Goal: Obtain resource: Obtain resource

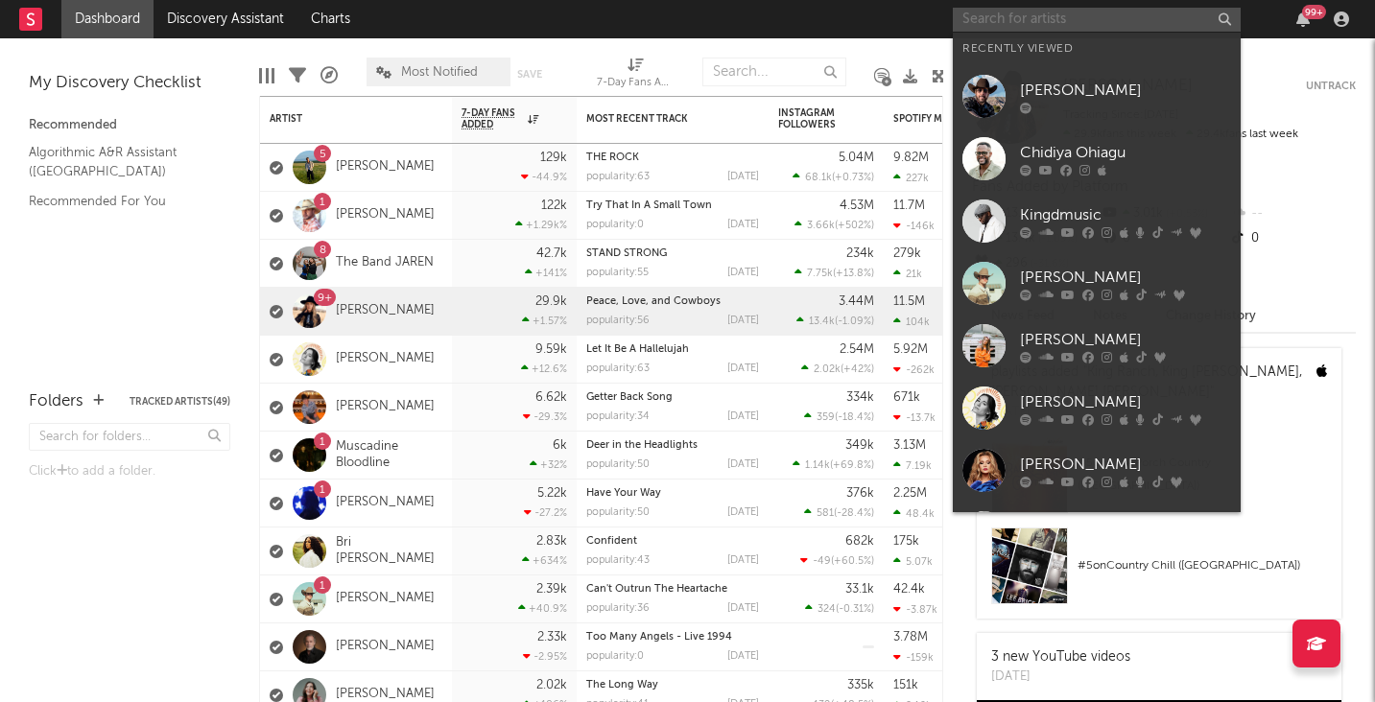
click at [1035, 26] on input "text" at bounding box center [1097, 20] width 288 height 24
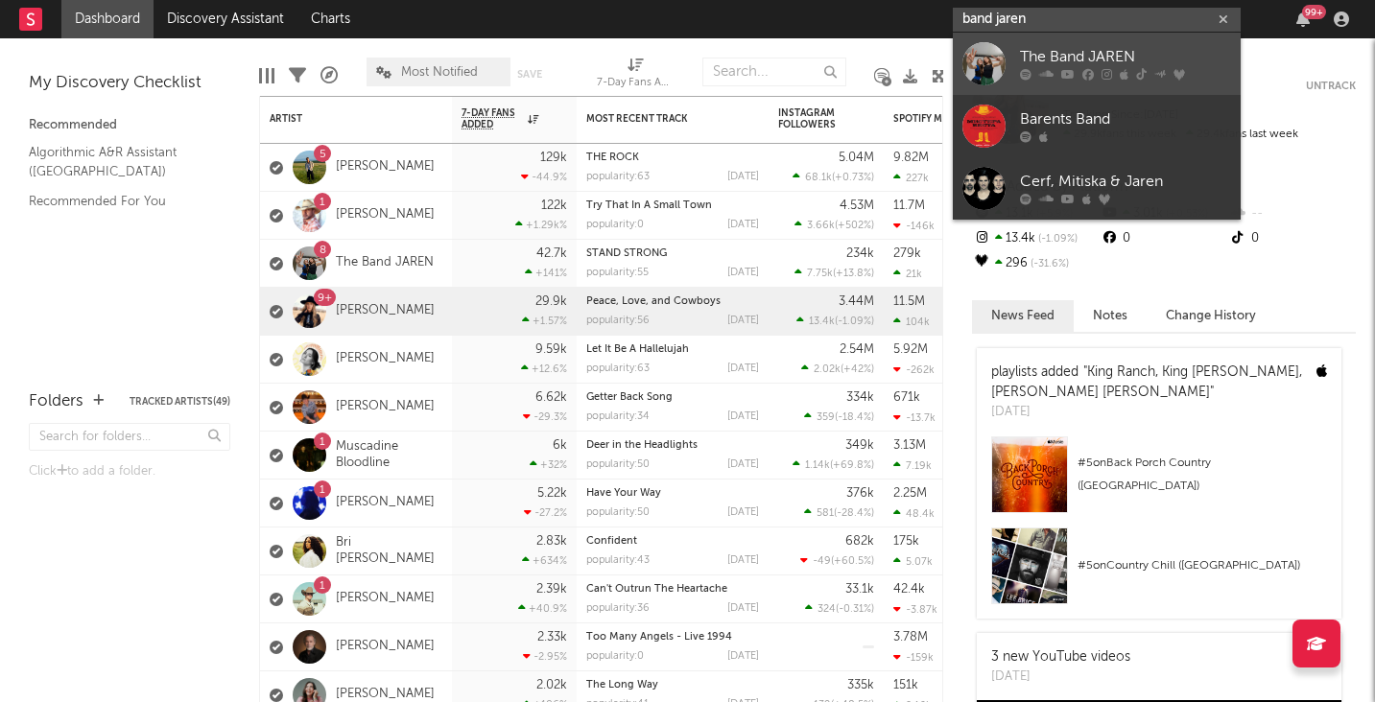
type input "band jaren"
click at [1071, 59] on div "The Band JAREN" at bounding box center [1125, 57] width 211 height 23
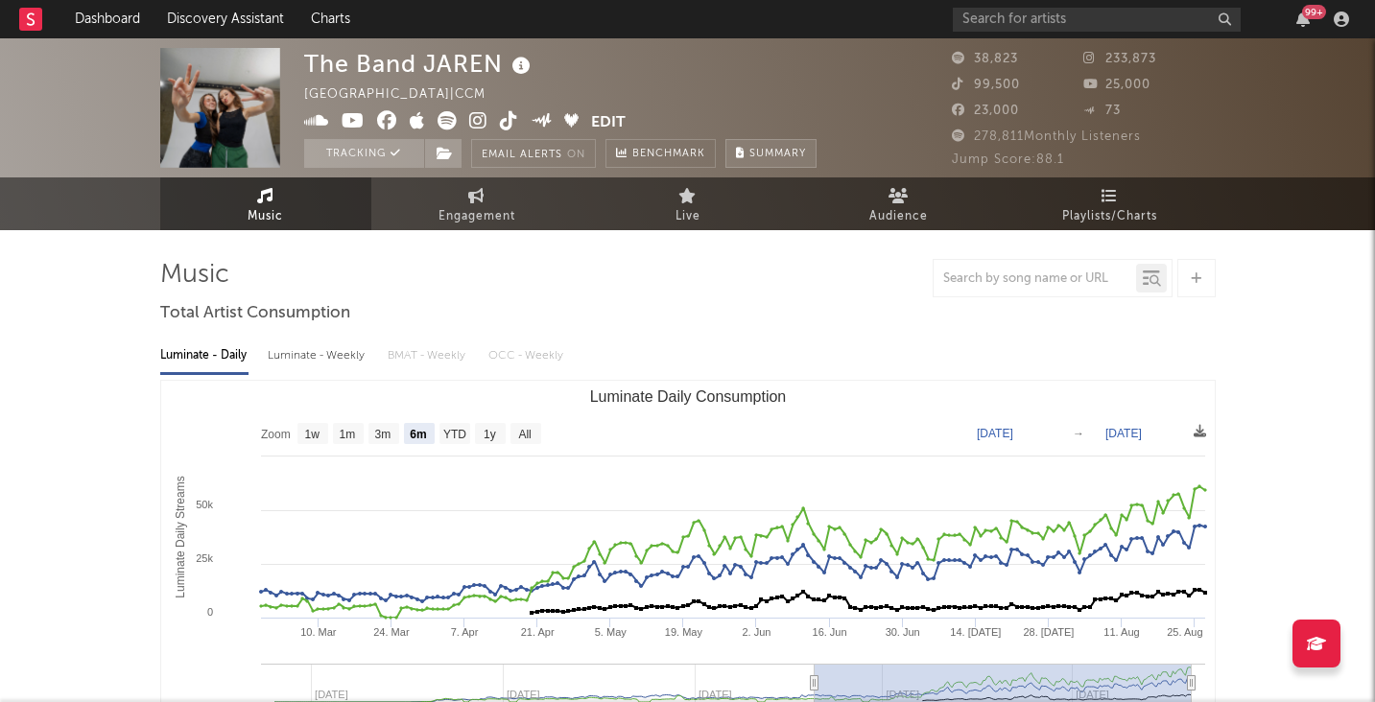
click at [778, 154] on span "Summary" at bounding box center [777, 154] width 57 height 11
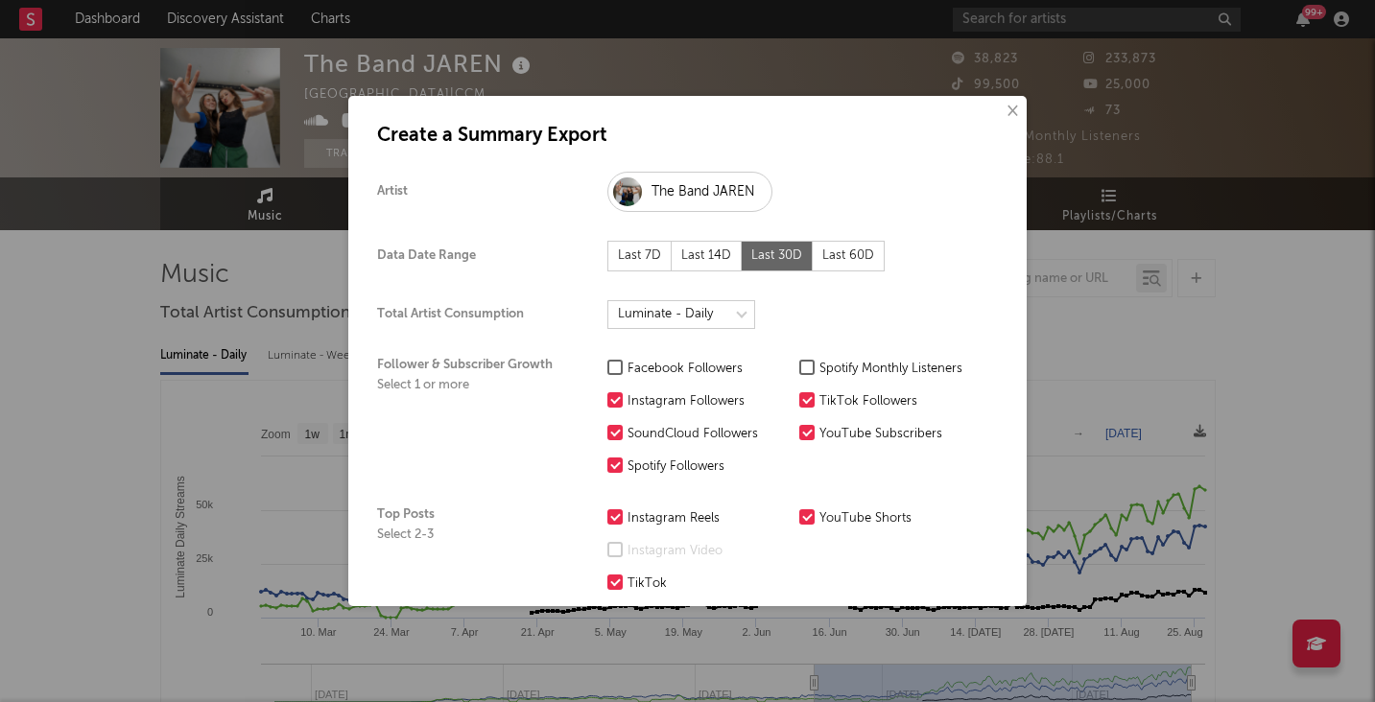
click at [615, 365] on div at bounding box center [614, 367] width 15 height 15
click at [607, 365] on input "Facebook Followers" at bounding box center [607, 369] width 0 height 23
click at [807, 367] on div at bounding box center [806, 367] width 15 height 15
click at [799, 367] on input "Spotify Monthly Listeners" at bounding box center [799, 369] width 0 height 23
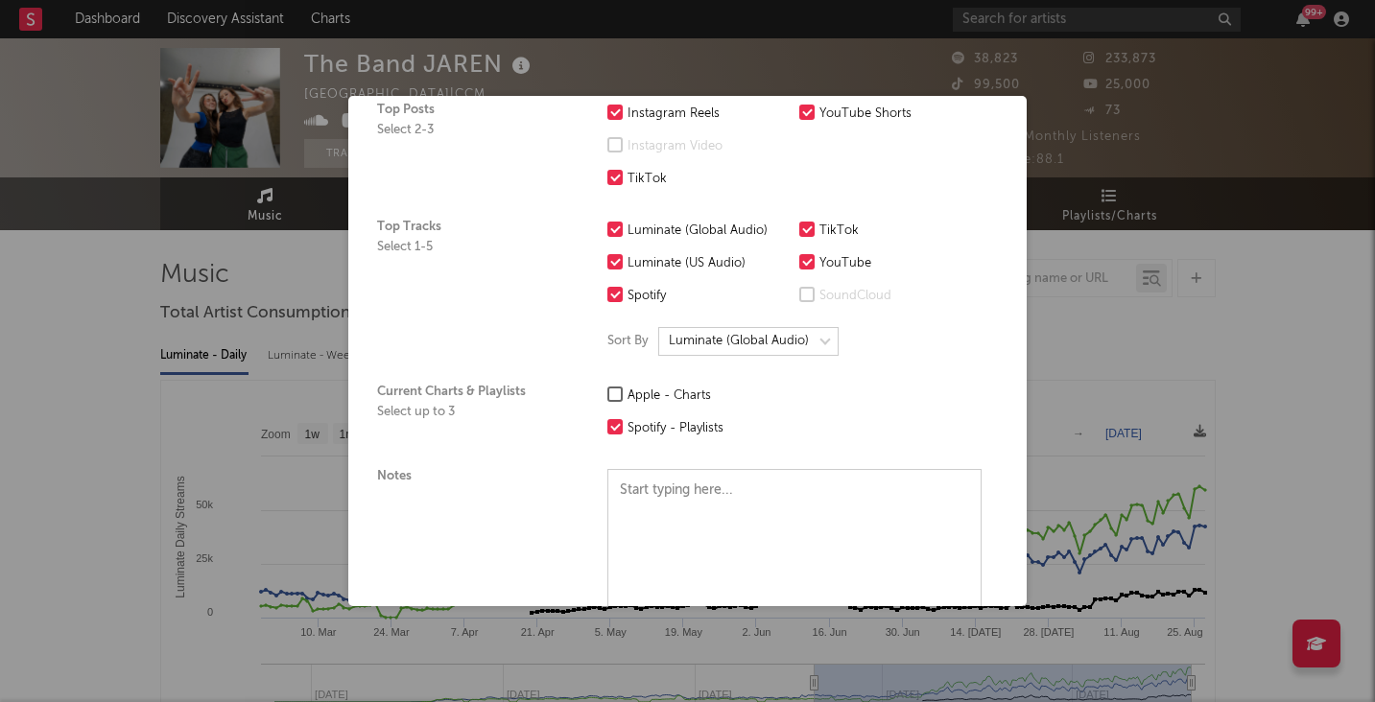
scroll to position [424, 0]
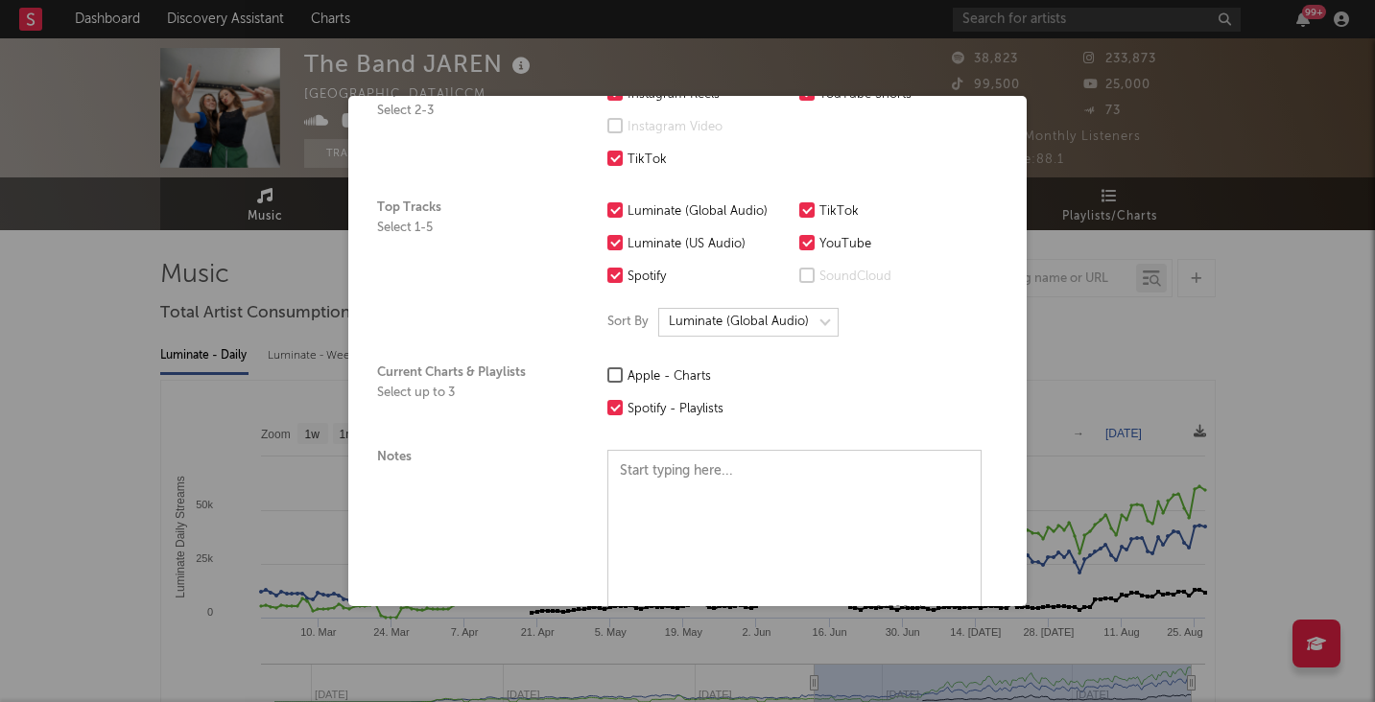
click at [614, 372] on div at bounding box center [614, 374] width 15 height 15
click at [607, 372] on input "Apple - Charts" at bounding box center [607, 377] width 0 height 23
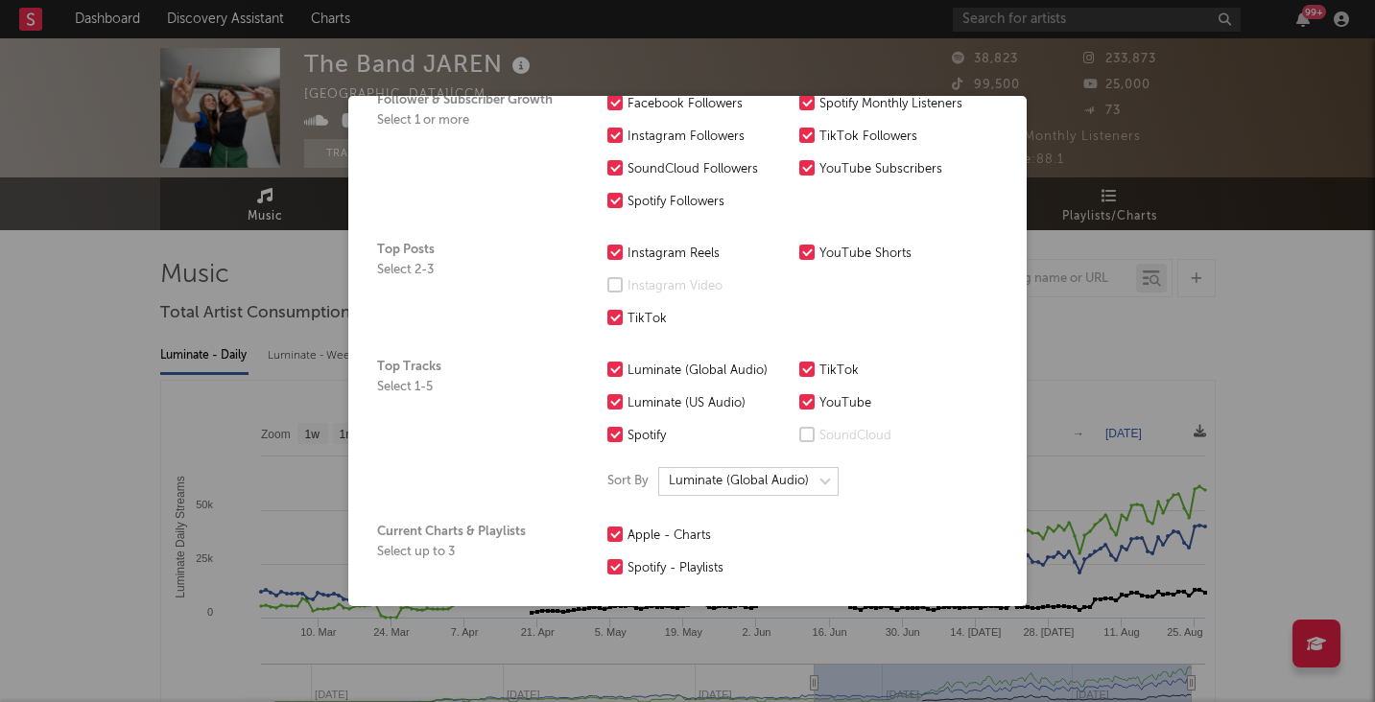
scroll to position [96, 0]
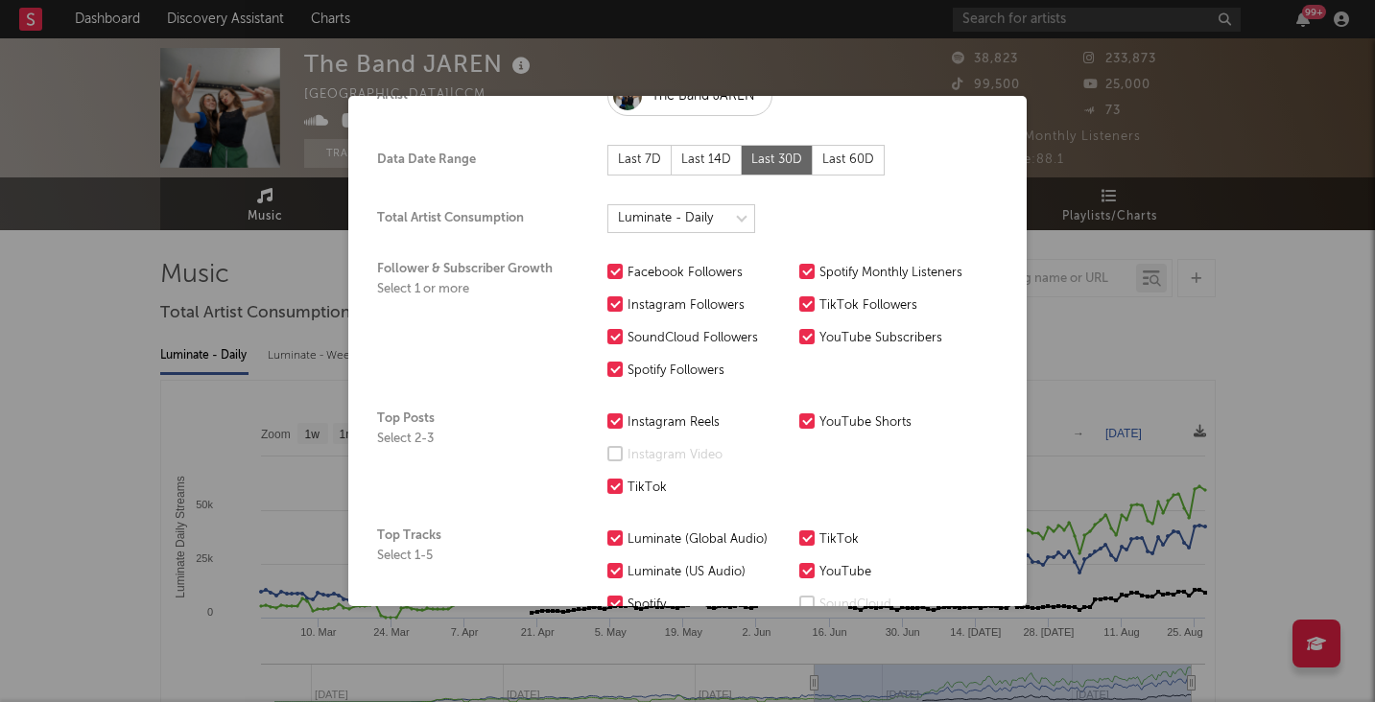
click at [843, 162] on div "Last 60D" at bounding box center [849, 160] width 72 height 31
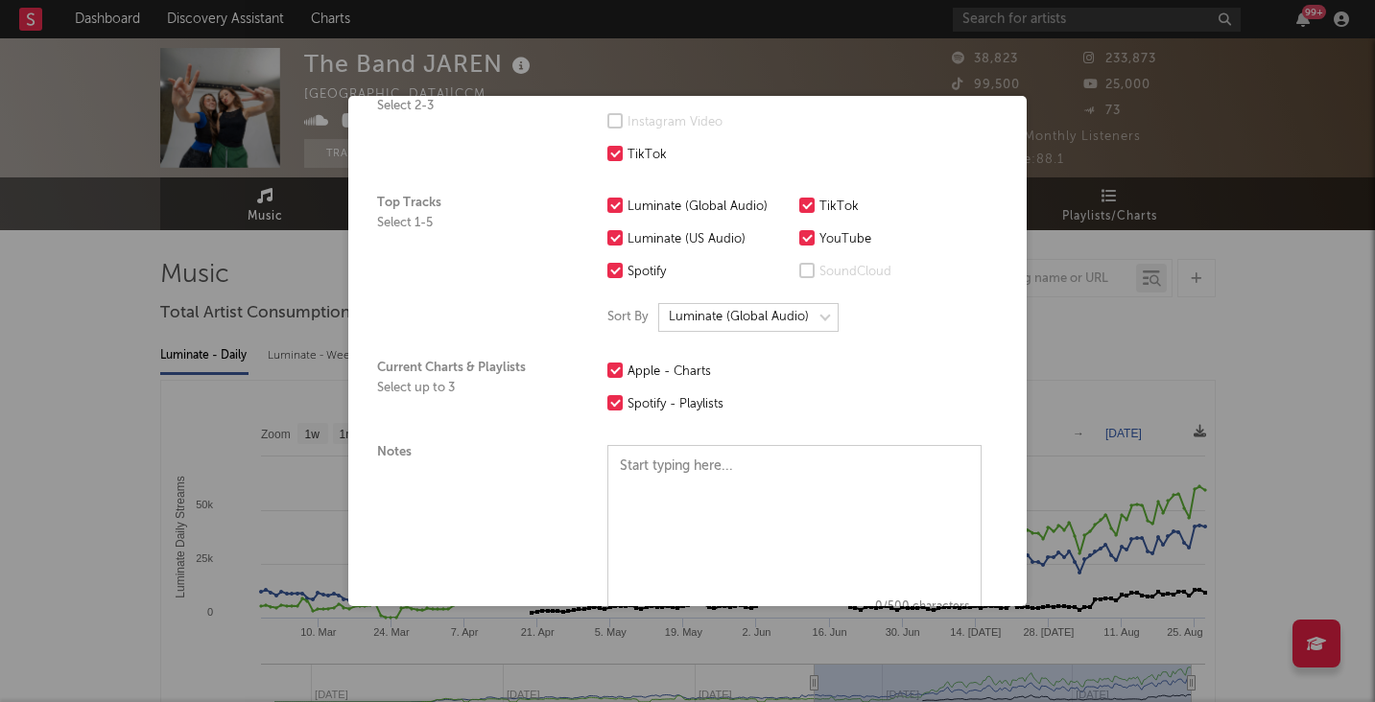
scroll to position [555, 0]
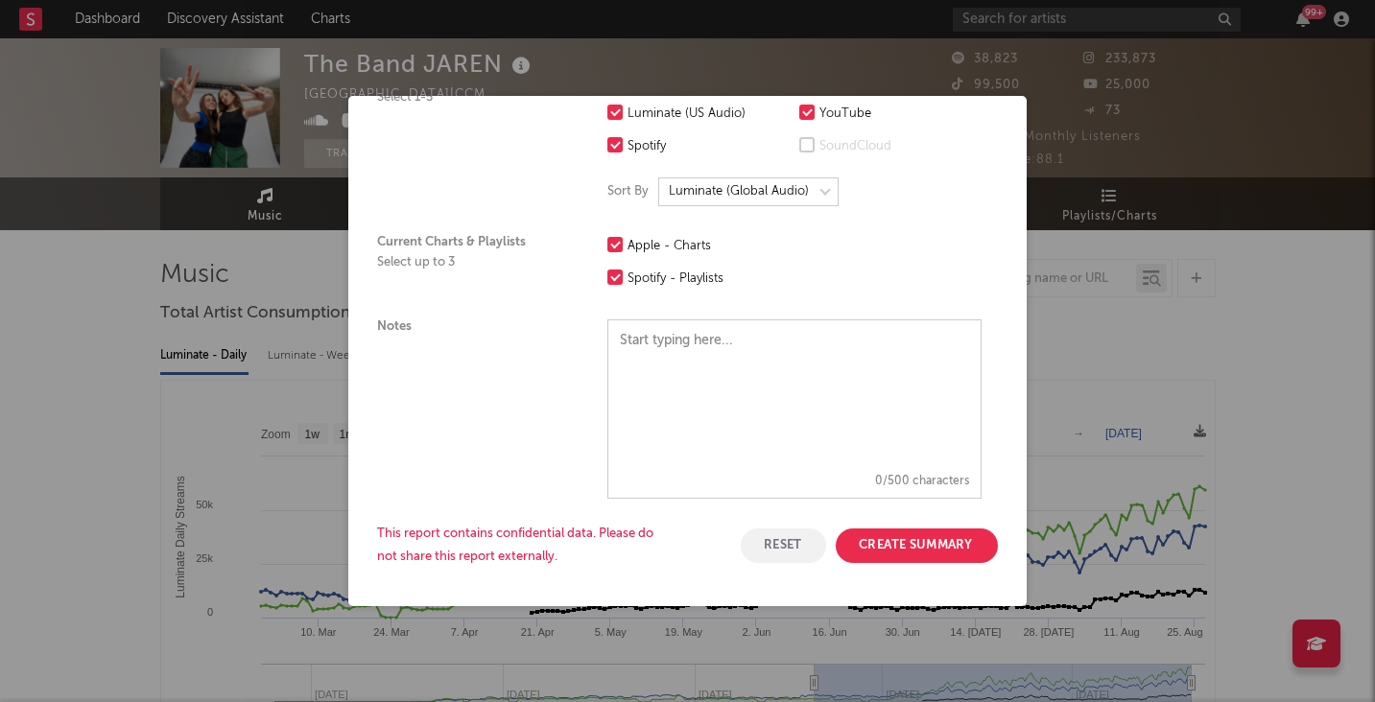
click at [893, 545] on button "Create Summary" at bounding box center [917, 546] width 162 height 35
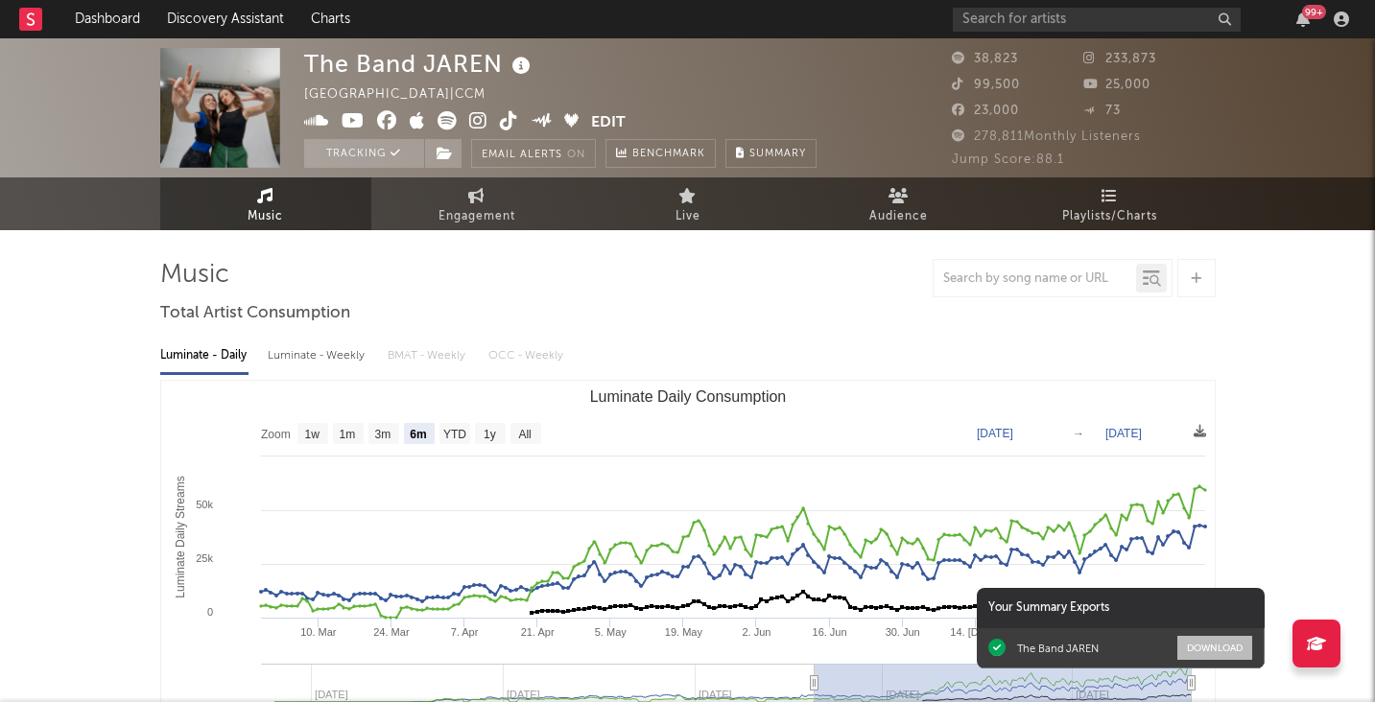
click at [1201, 641] on button "Download" at bounding box center [1214, 648] width 75 height 24
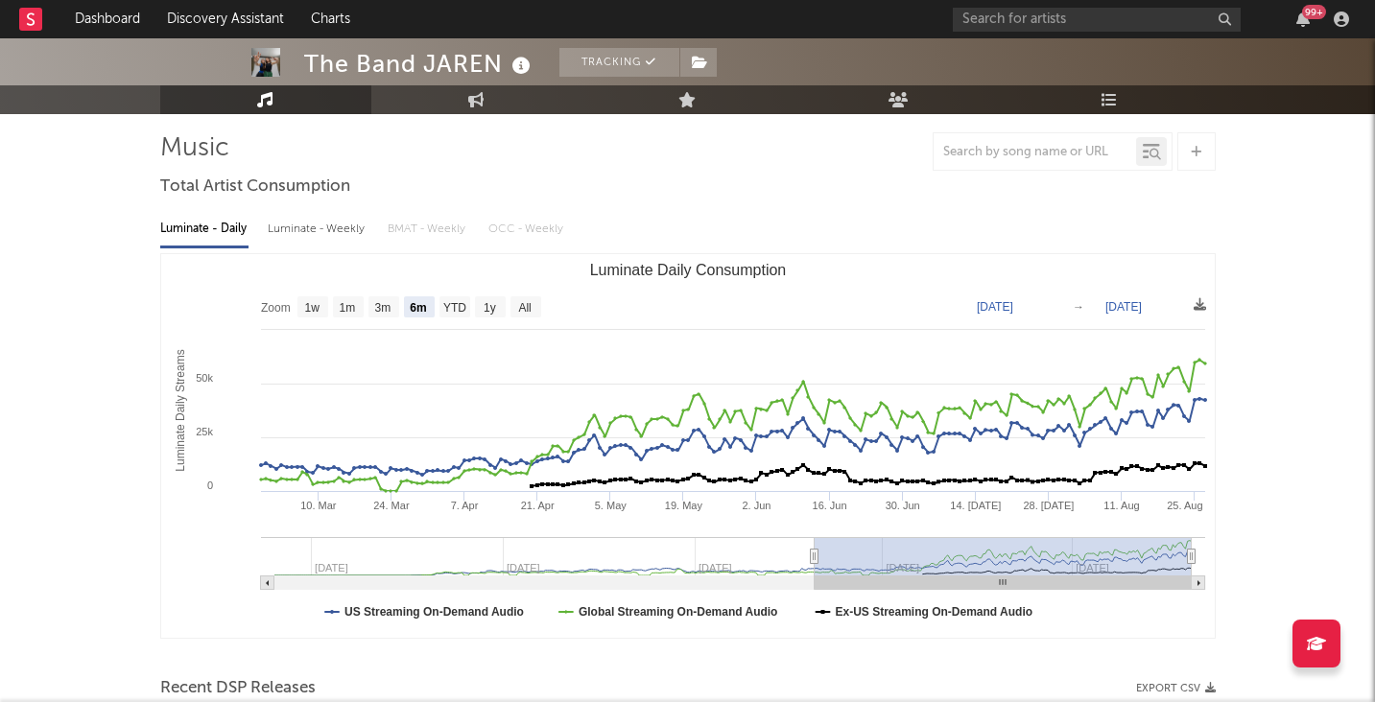
scroll to position [130, 0]
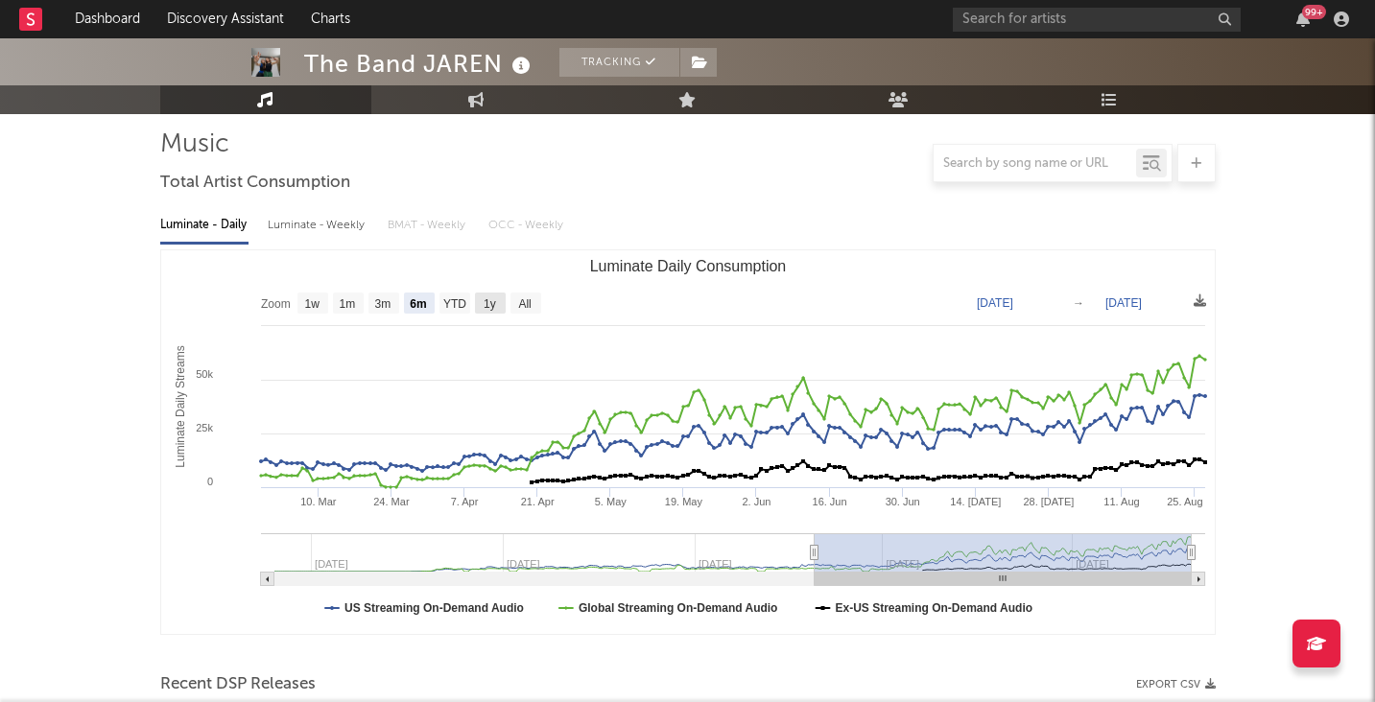
click at [492, 306] on text "1y" at bounding box center [490, 303] width 12 height 13
select select "1y"
type input "2024-08-27"
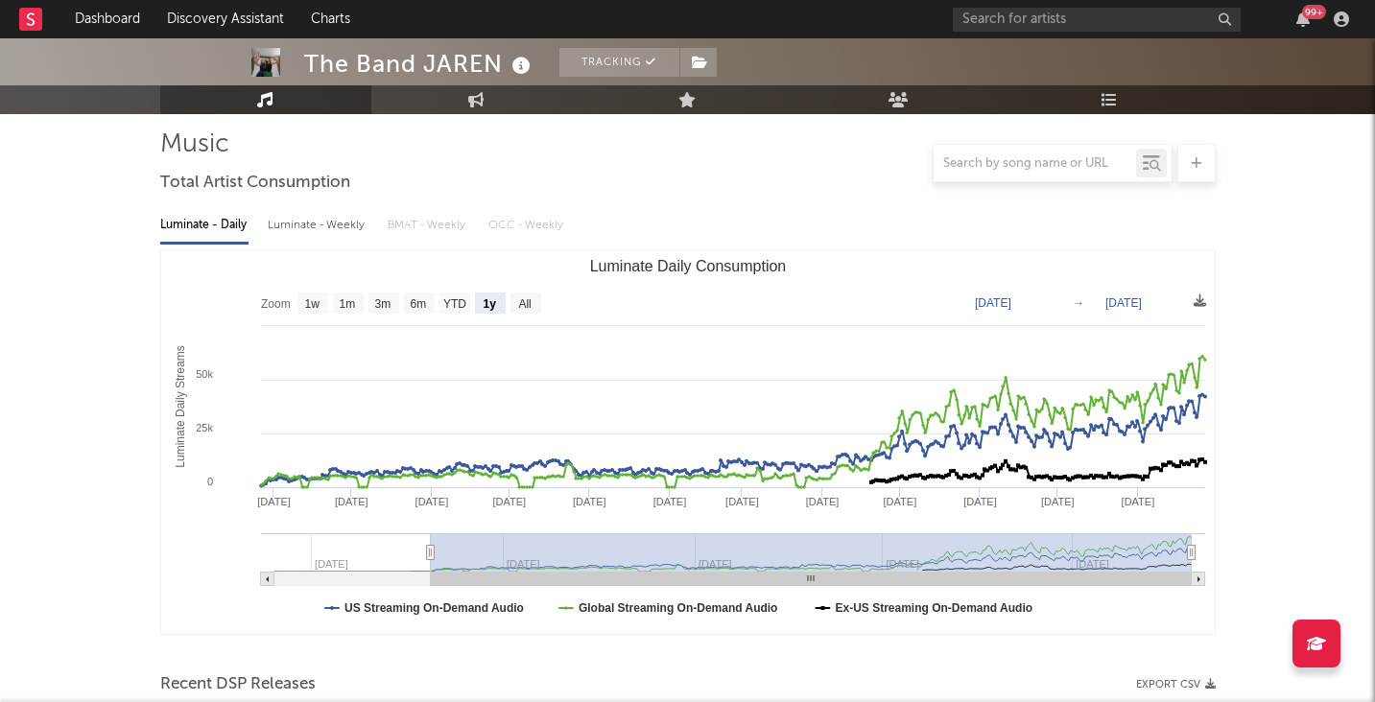
click at [296, 227] on div "Luminate - Weekly" at bounding box center [318, 225] width 101 height 33
select select "6m"
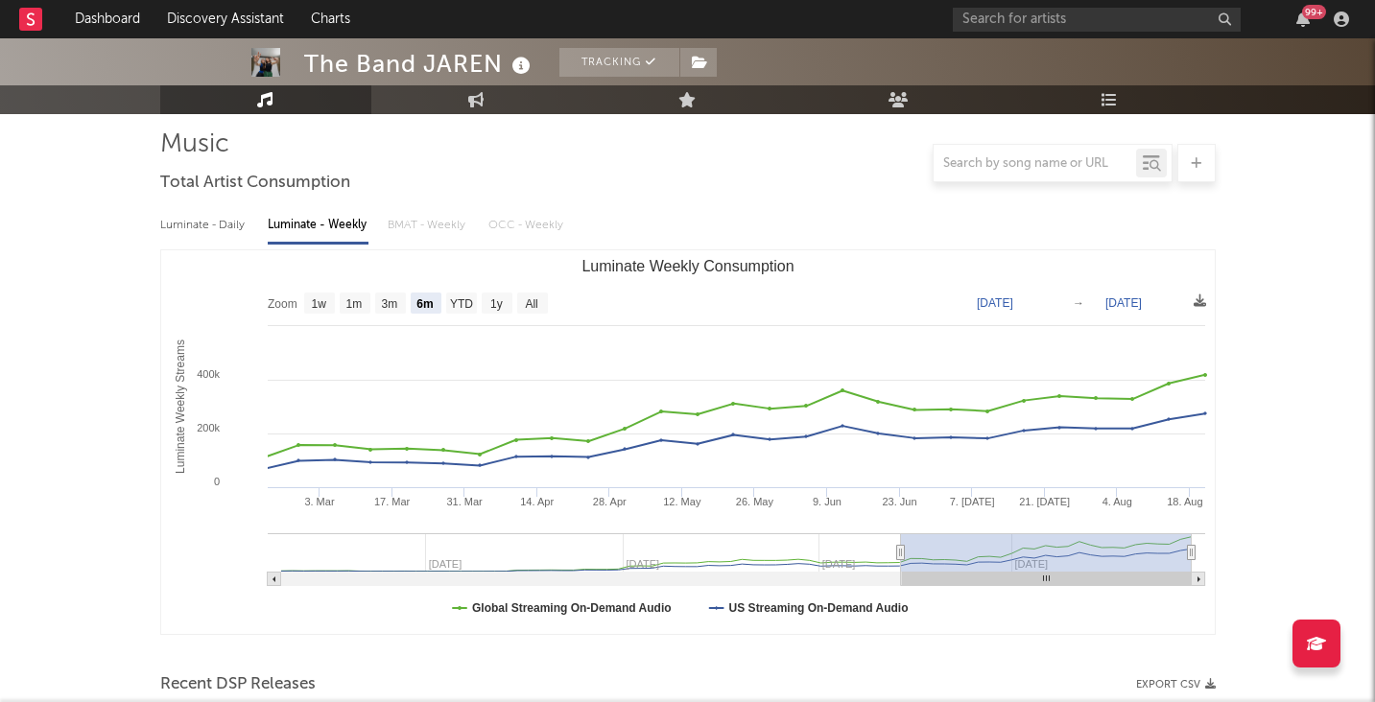
click at [400, 228] on div "Luminate - Daily Luminate - Weekly BMAT - Weekly OCC - Weekly" at bounding box center [687, 225] width 1055 height 33
click at [409, 220] on div "Luminate - Daily Luminate - Weekly BMAT - Weekly OCC - Weekly" at bounding box center [687, 225] width 1055 height 33
click at [479, 102] on icon at bounding box center [476, 99] width 16 height 15
select select "1w"
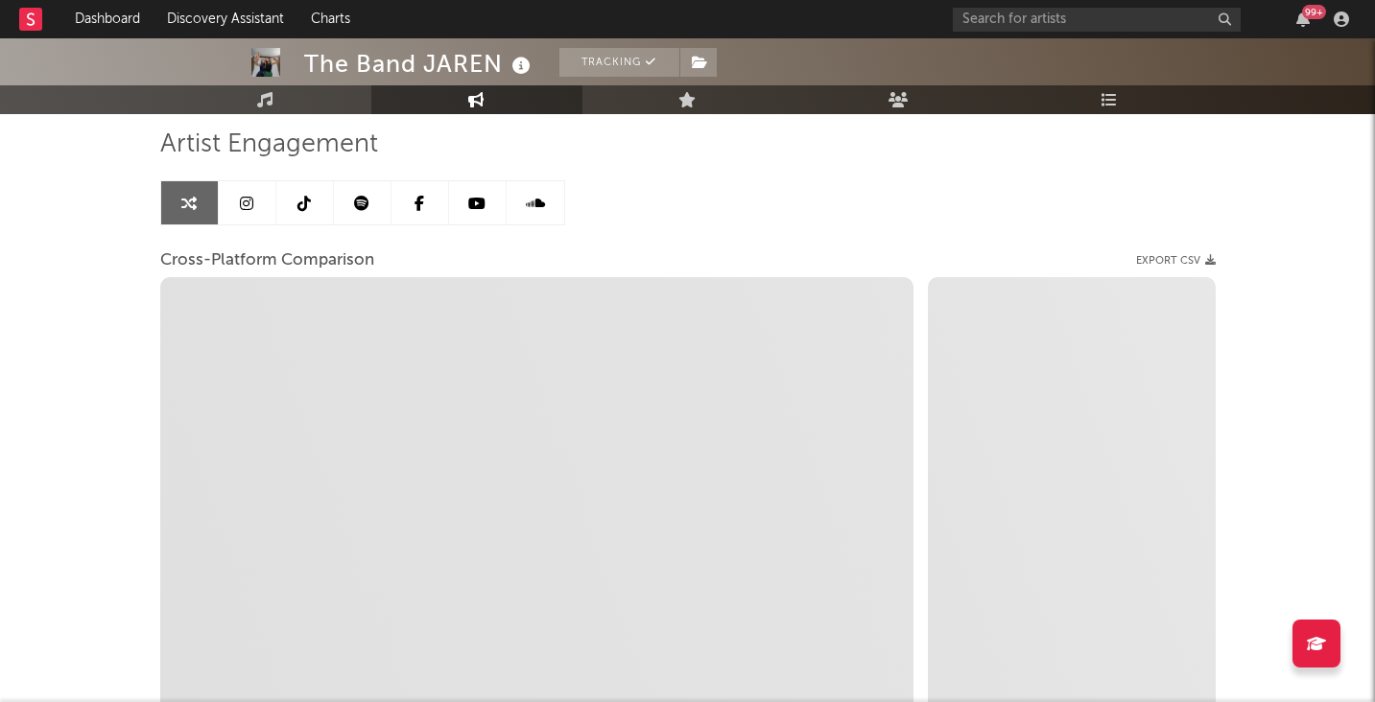
select select "1m"
